Goal: Information Seeking & Learning: Check status

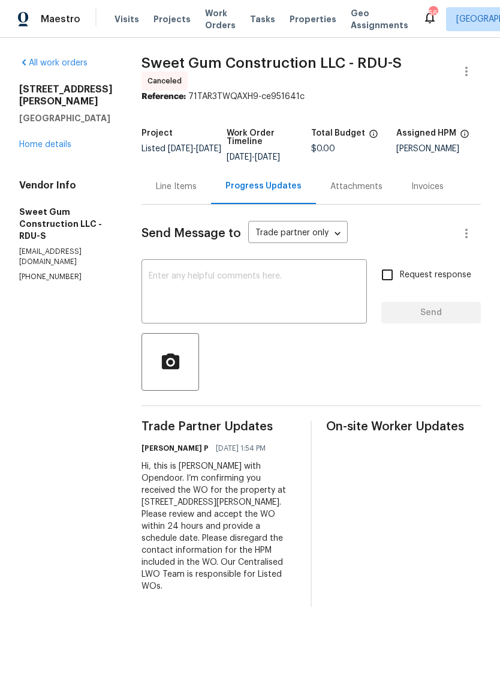
click at [30, 140] on link "Home details" at bounding box center [45, 144] width 52 height 8
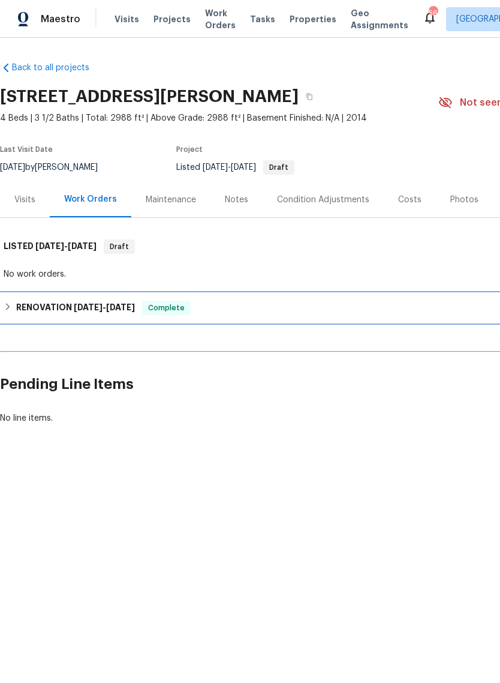
click at [60, 309] on h6 "RENOVATION 7/1/25 - 7/9/25" at bounding box center [75, 308] width 119 height 14
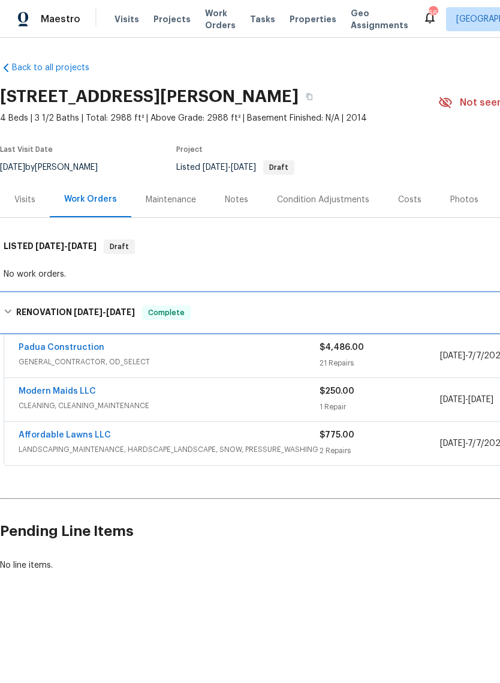
click at [42, 311] on h6 "RENOVATION 7/1/25 - 7/9/25" at bounding box center [75, 312] width 119 height 14
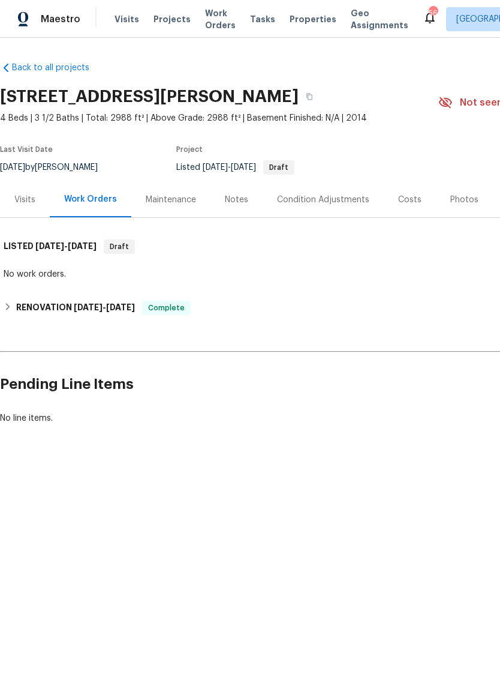
click at [31, 274] on div "No work orders." at bounding box center [339, 274] width 671 height 12
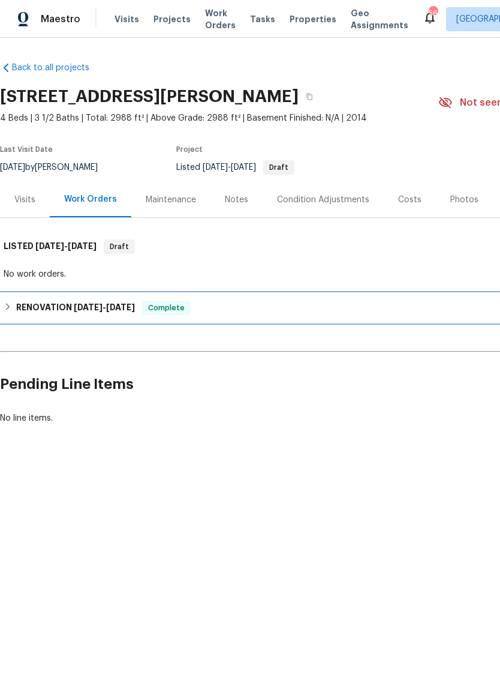
click at [42, 305] on h6 "RENOVATION 7/1/25 - 7/9/25" at bounding box center [75, 308] width 119 height 14
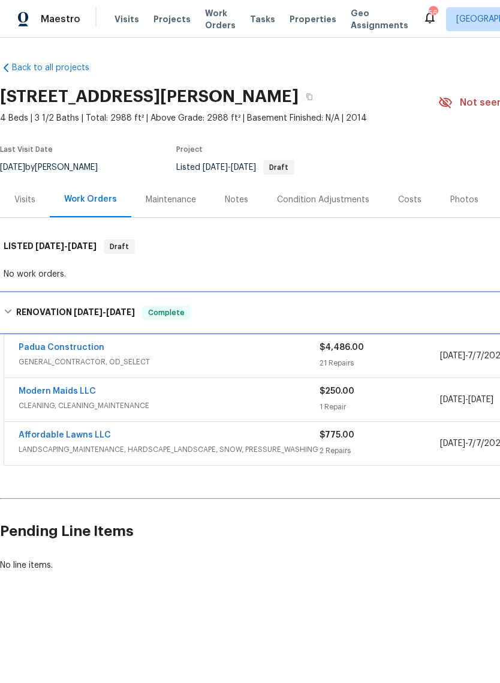
click at [37, 308] on h6 "RENOVATION 7/1/25 - 7/9/25" at bounding box center [75, 312] width 119 height 14
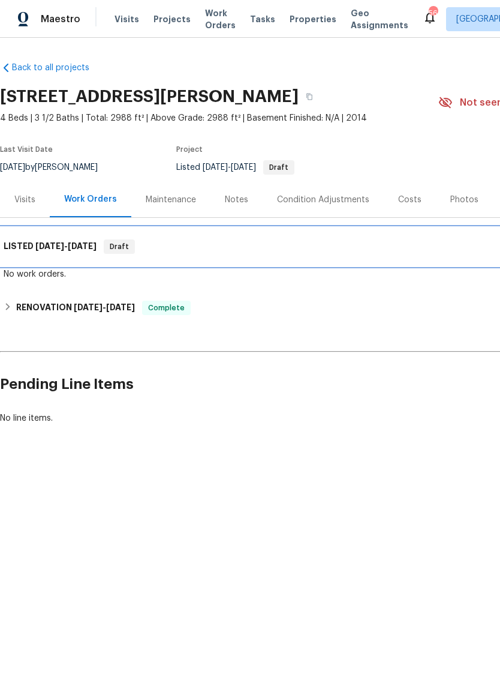
click at [29, 251] on h6 "LISTED 8/27/25 - 9/2/25" at bounding box center [50, 246] width 93 height 14
click at [28, 250] on h6 "LISTED 8/27/25 - 9/2/25" at bounding box center [50, 246] width 93 height 14
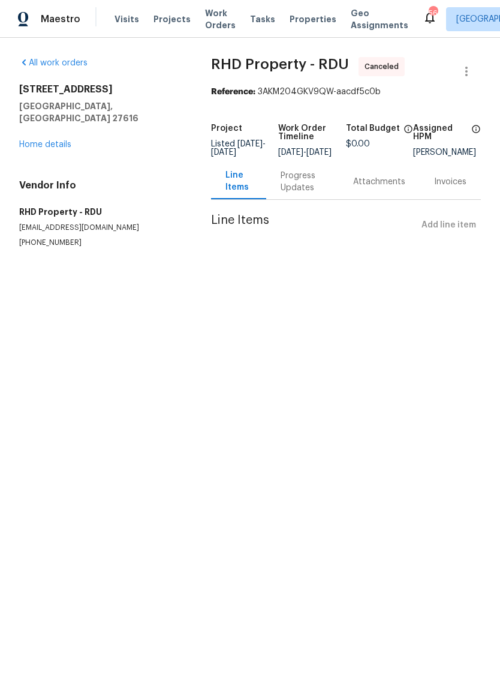
click at [304, 194] on div "Progress Updates" at bounding box center [303, 182] width 44 height 24
click at [299, 191] on div "Progress Updates" at bounding box center [303, 182] width 44 height 24
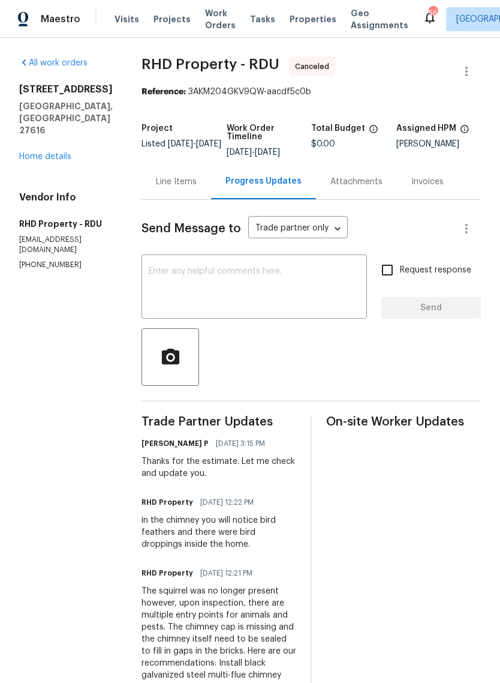
click at [180, 188] on div "Line Items" at bounding box center [176, 182] width 41 height 12
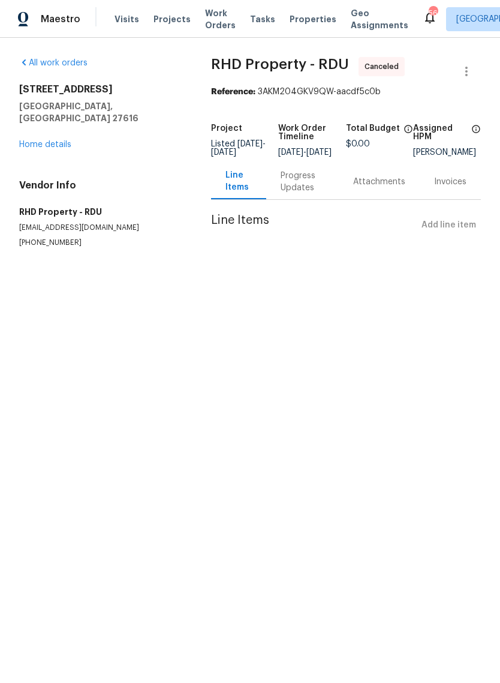
click at [31, 140] on link "Home details" at bounding box center [45, 144] width 52 height 8
